Goal: Information Seeking & Learning: Learn about a topic

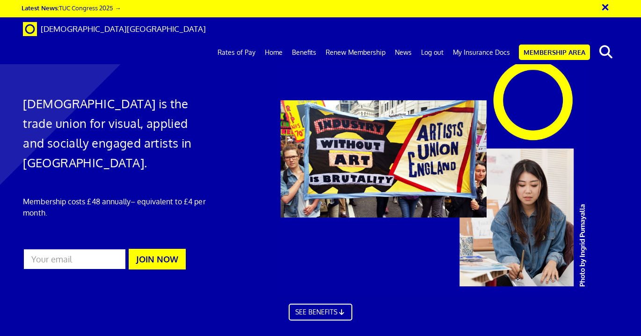
scroll to position [0, 4]
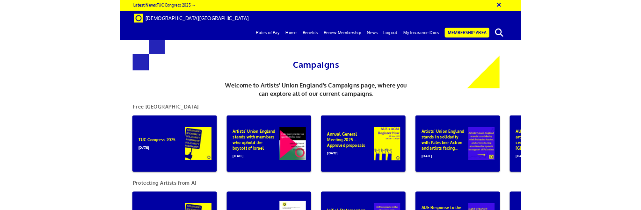
scroll to position [0, 4]
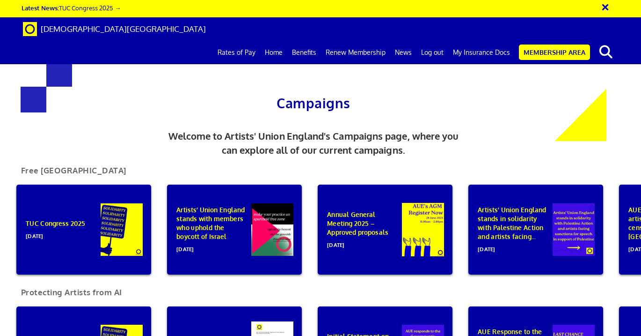
click at [160, 225] on div "TUC Congress 2025 [DATE] Artists’ Union England stands with members who uphold …" at bounding box center [321, 231] width 670 height 95
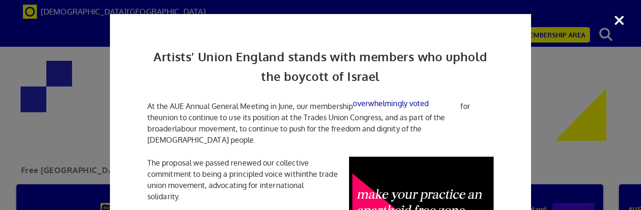
click at [536, 141] on div "Artists’ Union England stands with members who uphold the boycott of Israel At …" at bounding box center [320, 105] width 641 height 210
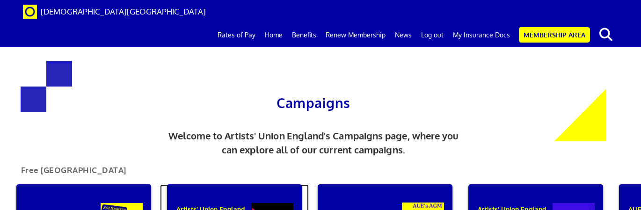
scroll to position [43, 0]
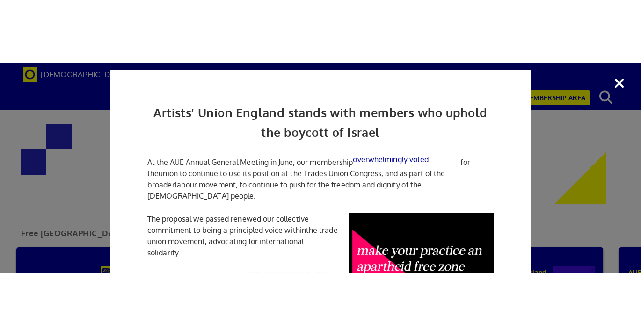
scroll to position [9, 0]
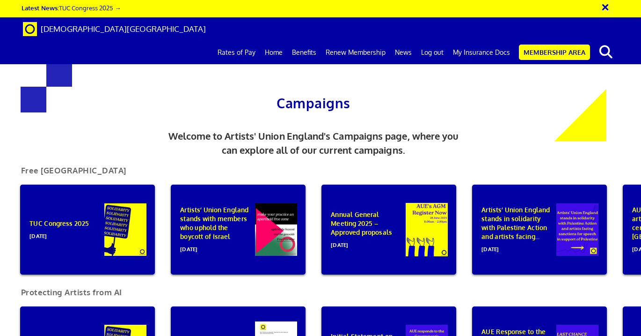
scroll to position [0, 4]
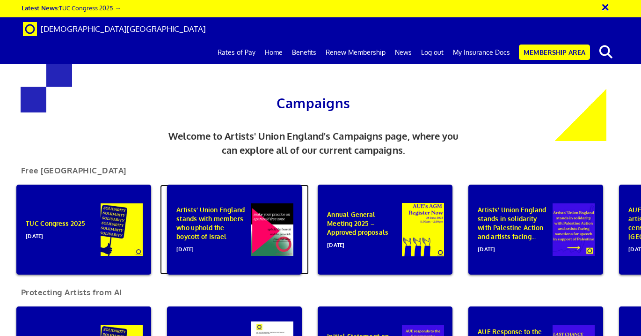
click at [241, 194] on div "Artists’ Union England stands with members who uphold the boycott of Israel [DA…" at bounding box center [234, 229] width 135 height 90
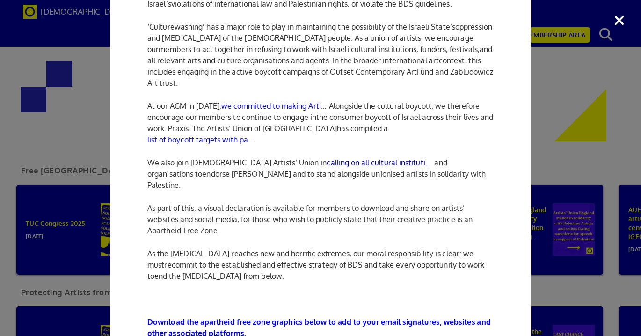
scroll to position [486, 0]
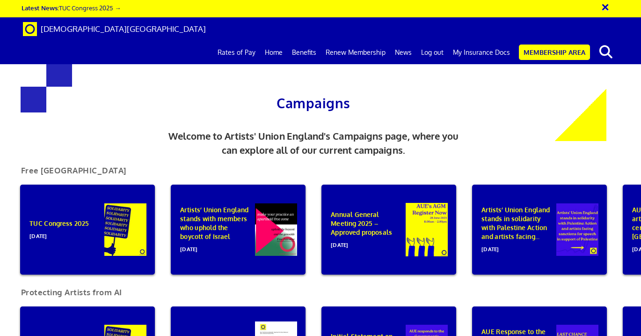
scroll to position [0, 4]
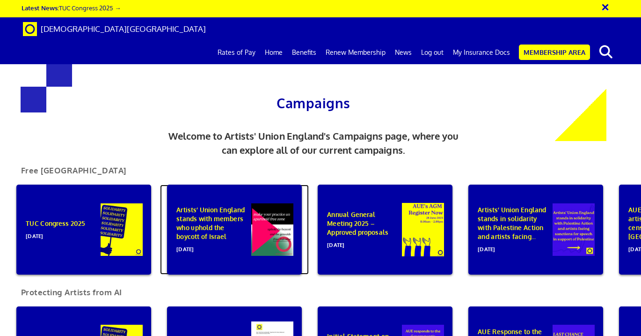
click at [277, 184] on div "Artists’ Union England stands with members who uphold the boycott of Israel 01 …" at bounding box center [234, 229] width 135 height 90
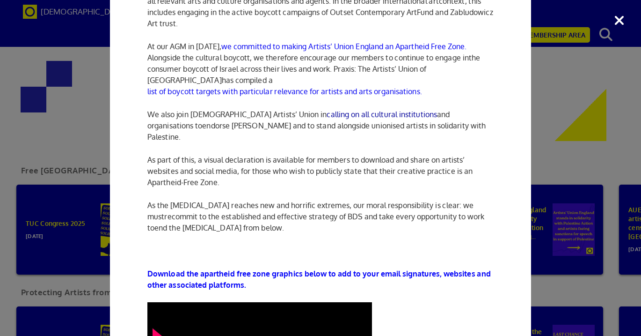
scroll to position [549, 0]
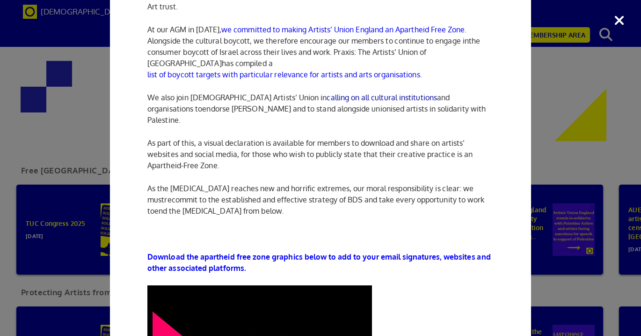
click at [619, 21] on div "Artists’ Union England stands with members who uphold the boycott of Israel At …" at bounding box center [320, 168] width 641 height 336
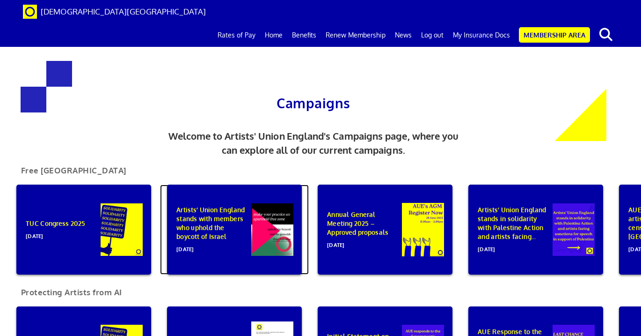
scroll to position [93, 0]
click at [245, 184] on div "Artists’ Union England stands with members who uphold the boycott of Israel 01 …" at bounding box center [234, 229] width 135 height 90
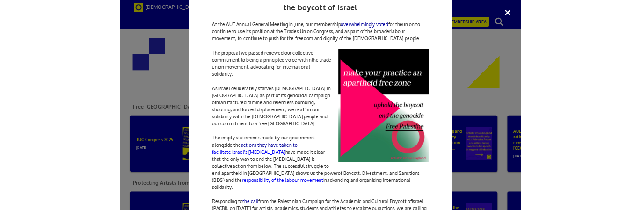
scroll to position [67, 0]
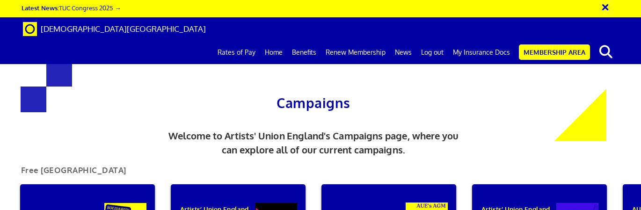
scroll to position [0, 4]
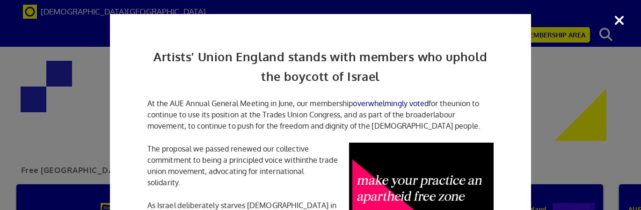
click at [567, 112] on div "Artists’ Union England stands with members who uphold the boycott of Israel At …" at bounding box center [320, 105] width 641 height 210
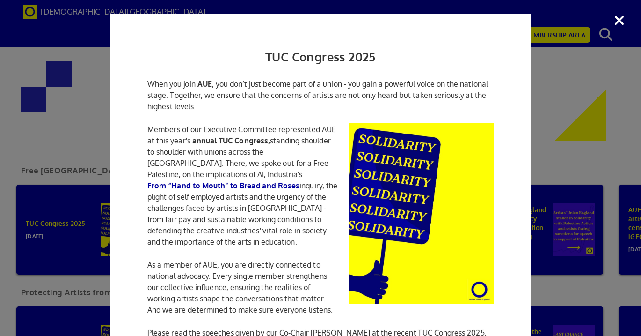
click at [525, 106] on div "TUC Congress 2025 When you join AUE , you don’t just become part of a union - y…" at bounding box center [320, 215] width 421 height 402
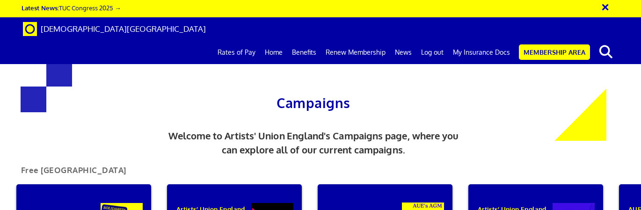
scroll to position [0, 4]
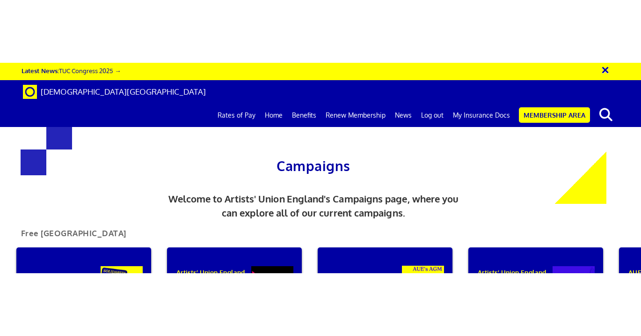
scroll to position [311, 0]
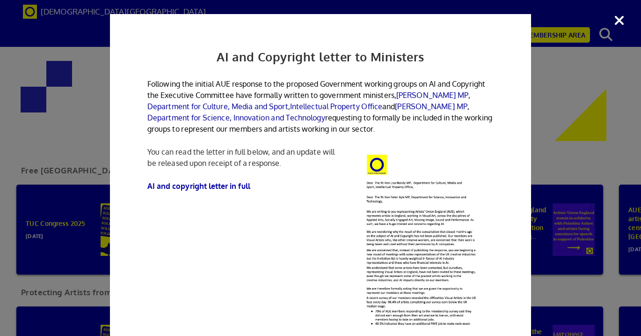
click at [619, 22] on div "AI and Copyright letter to Ministers Following the initial AUE response to the …" at bounding box center [320, 168] width 641 height 336
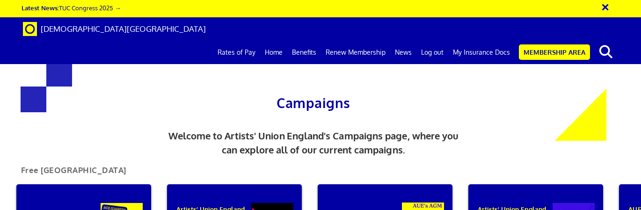
scroll to position [499, 0]
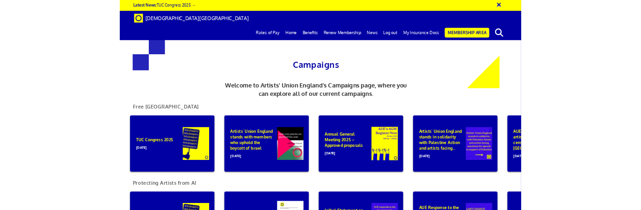
scroll to position [326, 0]
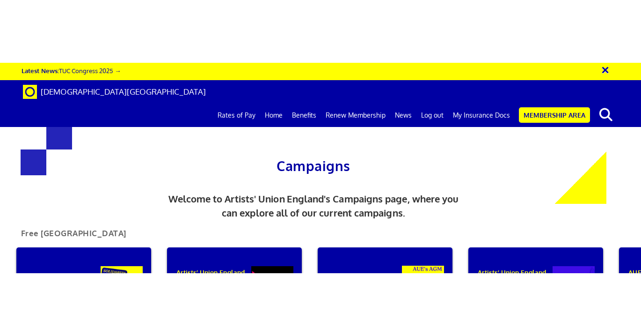
scroll to position [115, 0]
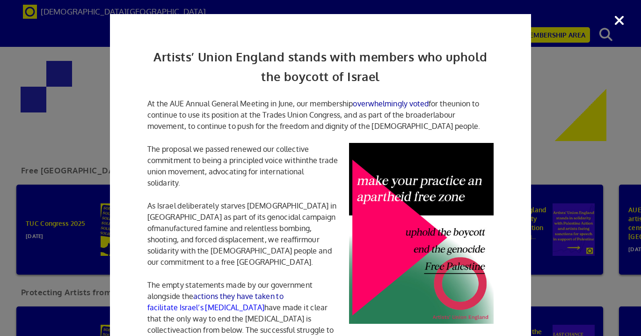
drag, startPoint x: 624, startPoint y: 24, endPoint x: 604, endPoint y: 12, distance: 23.7
click at [624, 24] on div "Artists’ Union England stands with members who uphold the boycott of Israel At …" at bounding box center [320, 168] width 641 height 336
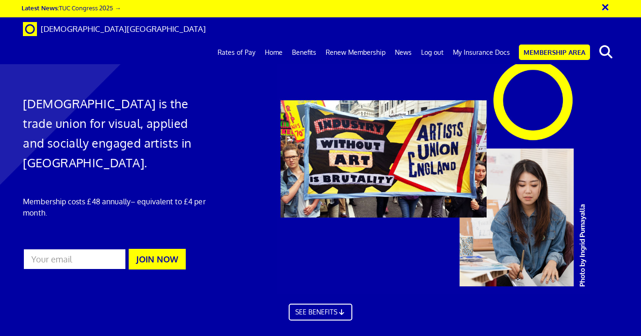
scroll to position [1271, 0]
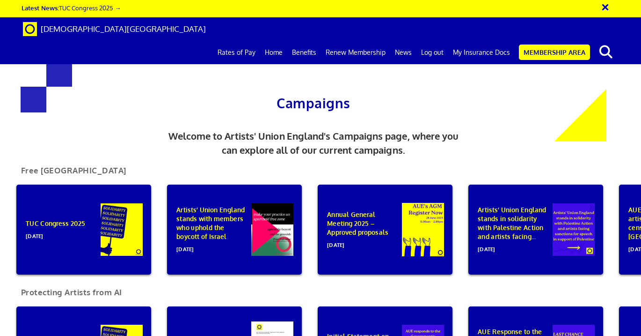
scroll to position [232, 0]
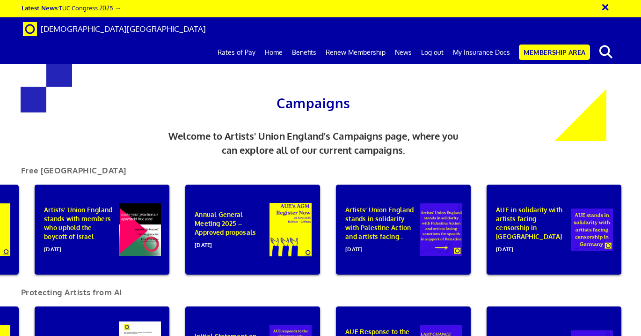
scroll to position [0, 305]
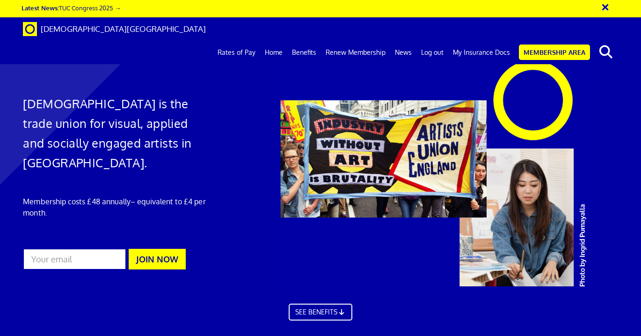
scroll to position [1190, 0]
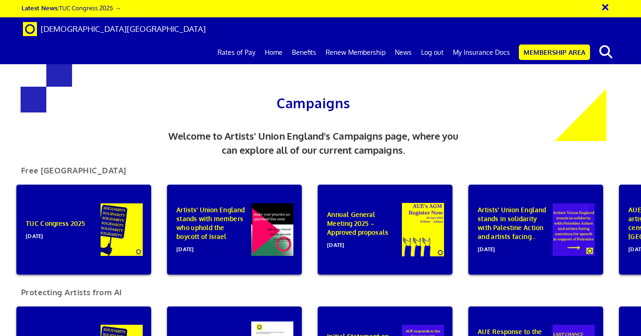
scroll to position [103, 0]
click at [220, 184] on div "Artists’ Union England stands with members who uphold the boycott of Israel [DA…" at bounding box center [234, 229] width 135 height 90
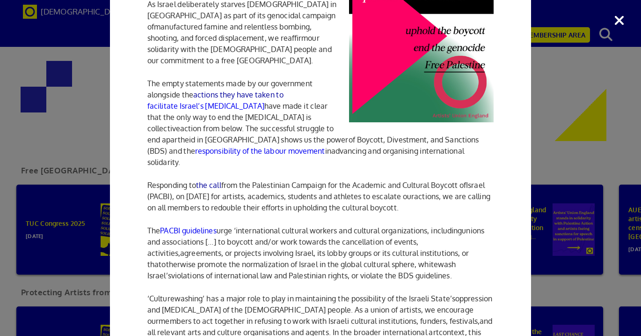
scroll to position [207, 0]
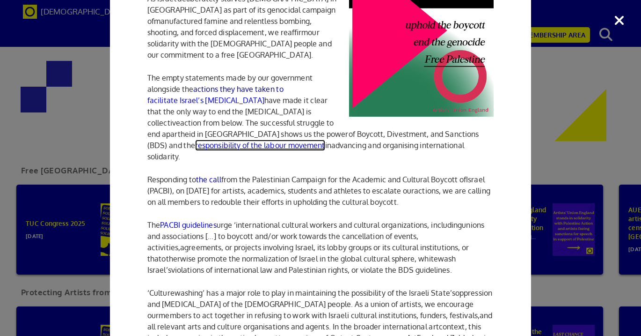
click at [261, 143] on span "responsibility of the labour movement" at bounding box center [260, 144] width 130 height 9
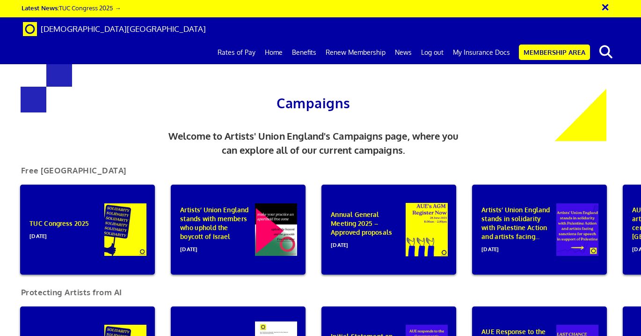
scroll to position [0, 4]
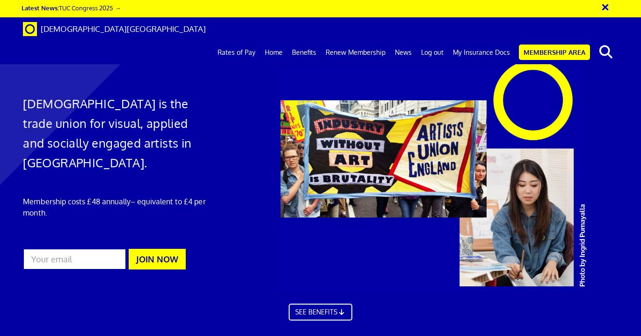
scroll to position [0, 287]
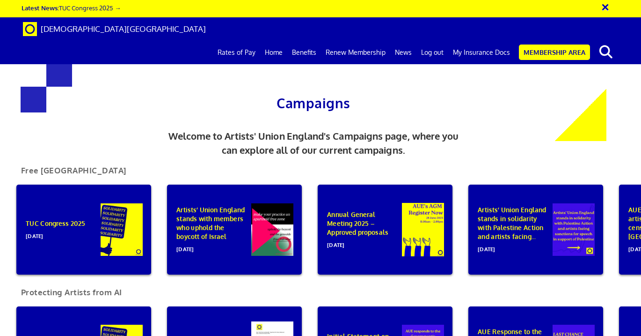
scroll to position [619, 0]
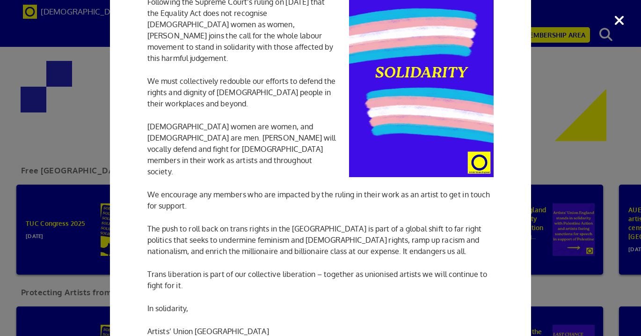
scroll to position [336, 0]
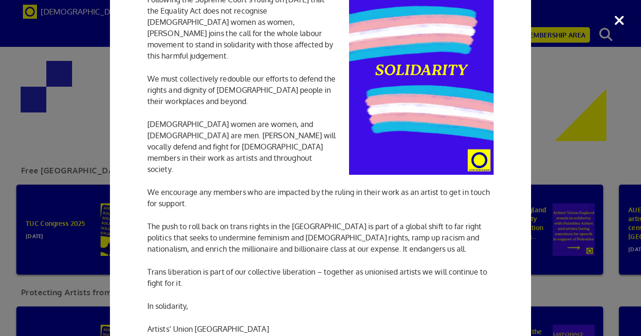
click at [603, 155] on div "Artists’ Union England Statement in Support of Trans Rights Following the Supre…" at bounding box center [320, 168] width 641 height 336
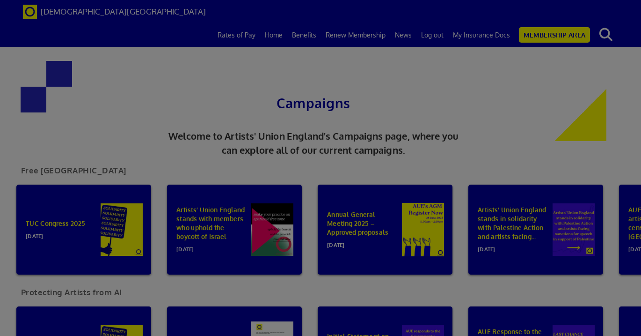
scroll to position [4, 0]
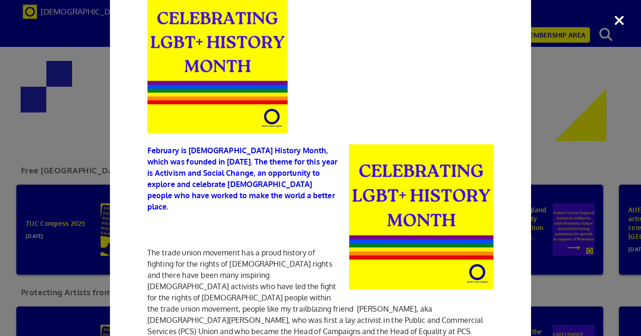
click at [442, 103] on p at bounding box center [320, 63] width 346 height 140
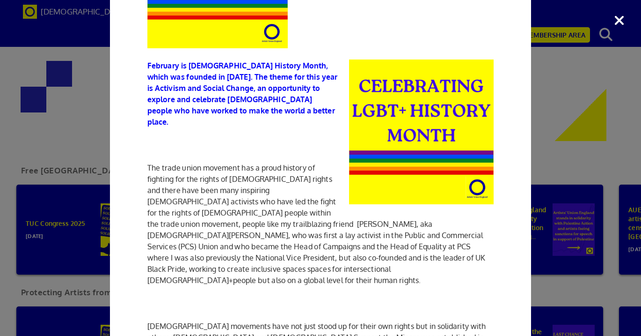
scroll to position [181, 0]
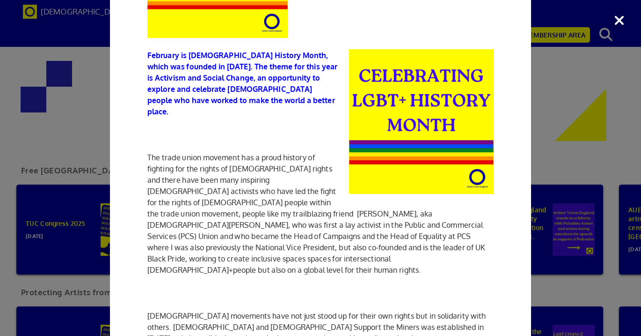
drag, startPoint x: 589, startPoint y: 114, endPoint x: 572, endPoint y: 114, distance: 17.3
click at [589, 114] on div "[DEMOGRAPHIC_DATA] History Month February is [DEMOGRAPHIC_DATA] History Month, …" at bounding box center [320, 168] width 641 height 336
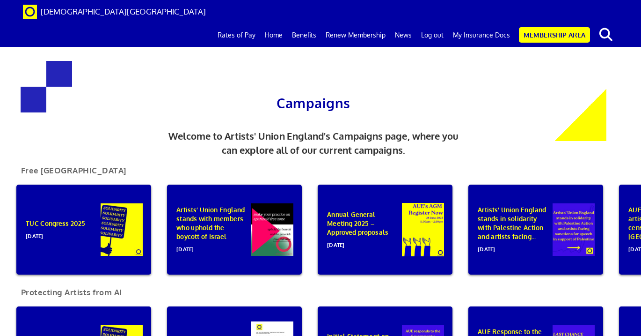
scroll to position [676, 0]
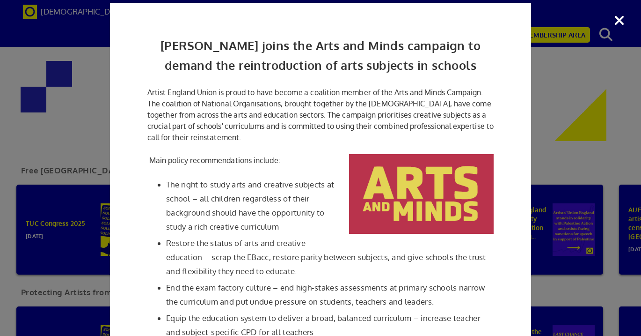
scroll to position [0, 0]
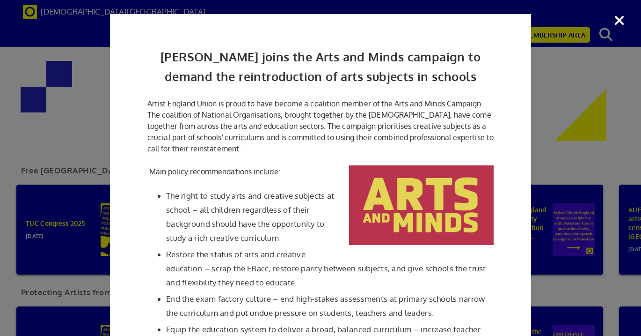
drag, startPoint x: 595, startPoint y: 145, endPoint x: 398, endPoint y: 15, distance: 236.2
click at [595, 145] on div "[PERSON_NAME] joins the Arts and Minds campaign to demand the reintroduction of…" at bounding box center [320, 168] width 641 height 336
